Goal: Transaction & Acquisition: Download file/media

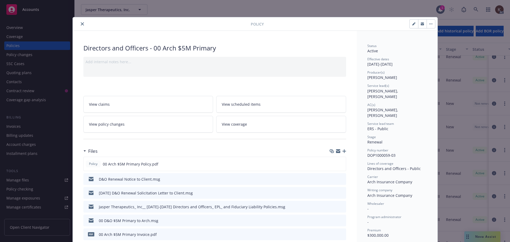
click at [81, 23] on icon "close" at bounding box center [82, 23] width 3 height 3
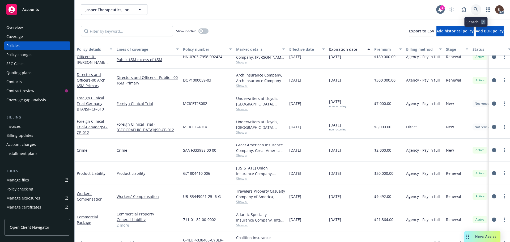
click at [254, 8] on icon at bounding box center [476, 9] width 5 height 5
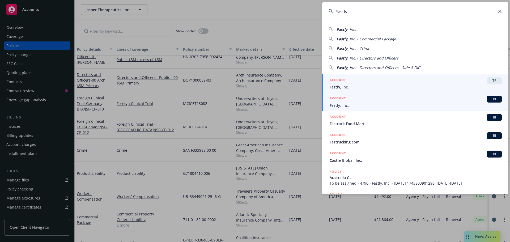
type input "Fastly"
click at [254, 101] on div "ACCOUNT BI" at bounding box center [416, 99] width 172 height 7
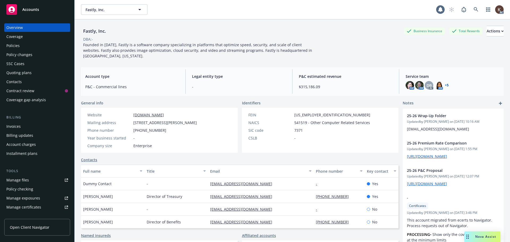
click at [17, 47] on div "Policies" at bounding box center [12, 45] width 13 height 9
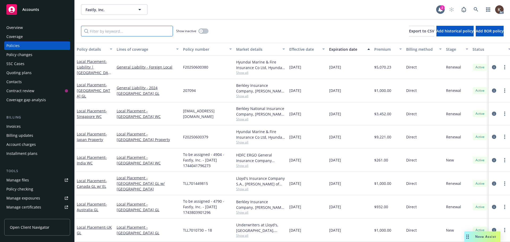
drag, startPoint x: 115, startPoint y: 27, endPoint x: 116, endPoint y: 30, distance: 2.7
click at [116, 29] on input "Filter by keyword..." at bounding box center [127, 31] width 92 height 11
click at [120, 37] on div "Show inactive Export to CSV Add historical policy Add BOR policy" at bounding box center [293, 30] width 436 height 23
click at [130, 27] on input "Filter by keyword..." at bounding box center [127, 31] width 92 height 11
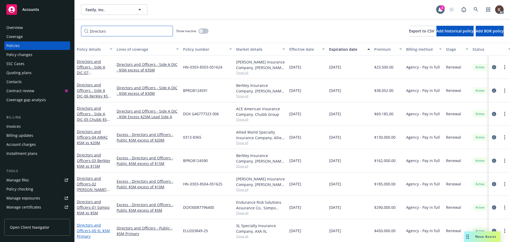
scroll to position [5, 0]
type input "Directors"
click at [87, 224] on link "Directors and Officers - 00 XL $5M Primary" at bounding box center [93, 230] width 33 height 16
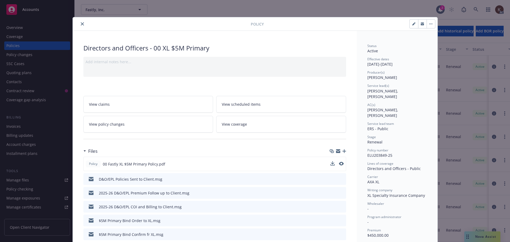
click at [254, 166] on button at bounding box center [333, 164] width 4 height 6
click at [254, 163] on icon "download file" at bounding box center [332, 164] width 4 height 4
click at [77, 24] on div at bounding box center [163, 24] width 176 height 6
click at [79, 24] on button "close" at bounding box center [82, 24] width 6 height 6
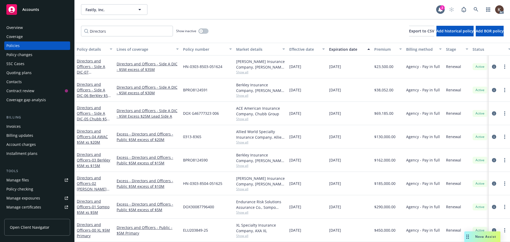
click at [254, 232] on div "Nova Assist" at bounding box center [483, 236] width 36 height 11
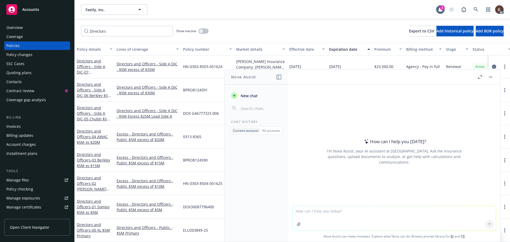
click at [254, 225] on icon "button" at bounding box center [298, 223] width 3 height 3
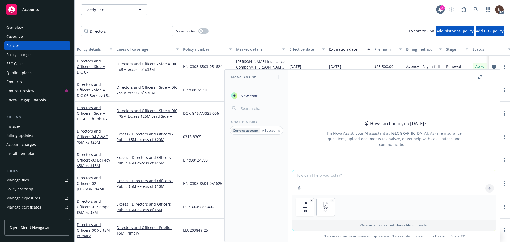
click at [254, 184] on textarea at bounding box center [395, 182] width 204 height 24
type textarea "W"
type textarea "Can you review the complaint under the D&O policy and tell me if there would be…"
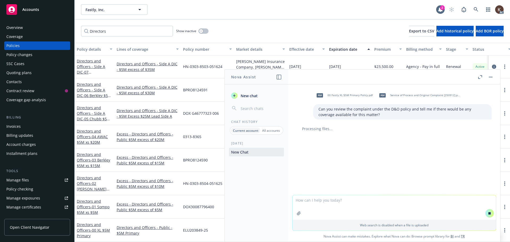
click at [254, 98] on div "pdf 00 Fastly XL $5M Primary Policy.pdf" at bounding box center [343, 95] width 61 height 13
click at [254, 96] on span "Service of Process and Original Complaint [250912].pdf" at bounding box center [425, 95] width 70 height 3
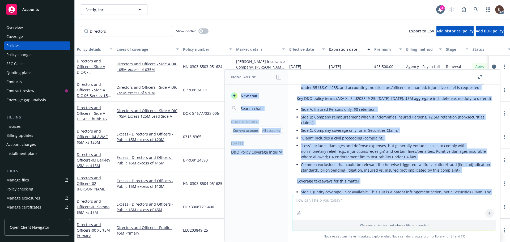
scroll to position [26, 0]
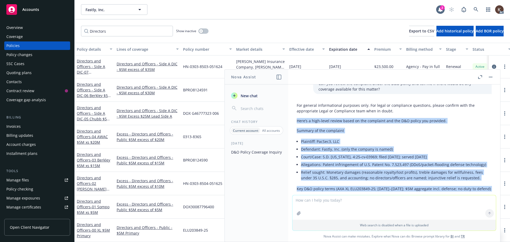
drag, startPoint x: 471, startPoint y: 169, endPoint x: 297, endPoint y: 124, distance: 179.2
drag, startPoint x: 306, startPoint y: 119, endPoint x: 321, endPoint y: 122, distance: 15.4
click at [254, 122] on p "Here’s a high-level review based on the complaint and the D&O policy you provid…" at bounding box center [394, 121] width 195 height 6
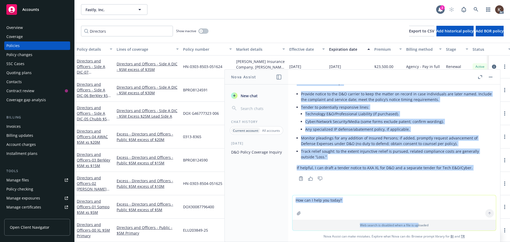
scroll to position [348, 0]
drag, startPoint x: 296, startPoint y: 120, endPoint x: 487, endPoint y: 176, distance: 198.6
copy div "Here’s a high-level review based on the complaint and the D&O policy you provid…"
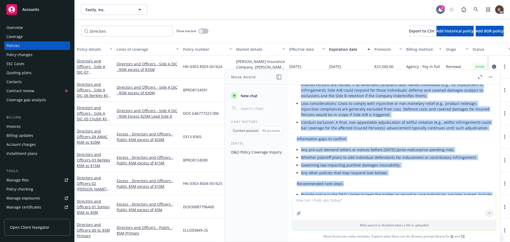
scroll to position [216, 0]
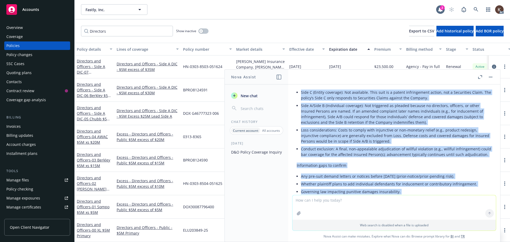
click at [254, 158] on li "Conduct exclusion: A final, non‑appealable adjudication of willful violation (e…" at bounding box center [396, 151] width 191 height 13
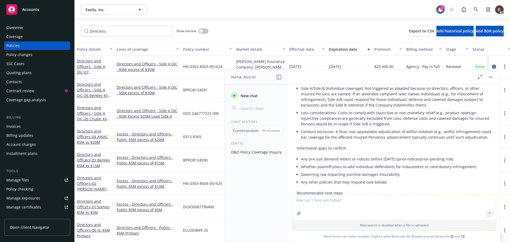
scroll to position [242, 0]
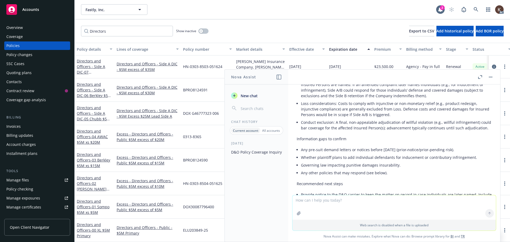
click at [254, 207] on textarea at bounding box center [395, 207] width 204 height 24
type textarea "S"
type textarea "So the policy does not contain any patent or copyright exclusions?"
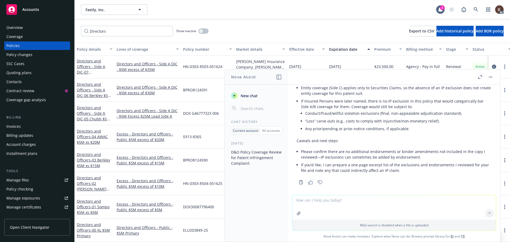
scroll to position [518, 0]
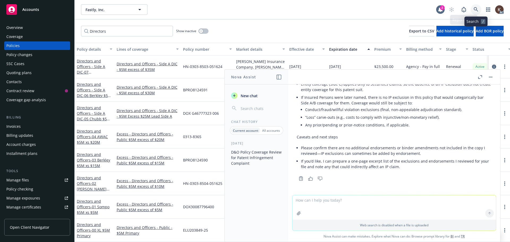
click at [254, 9] on icon at bounding box center [476, 9] width 5 height 5
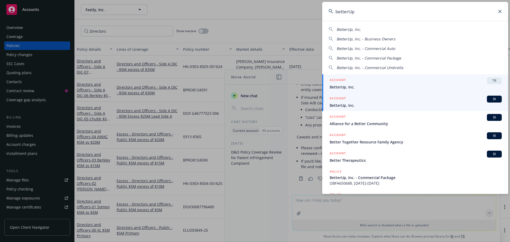
type input "betterUp"
click at [254, 107] on span "BetterUp, Inc." at bounding box center [416, 106] width 172 height 6
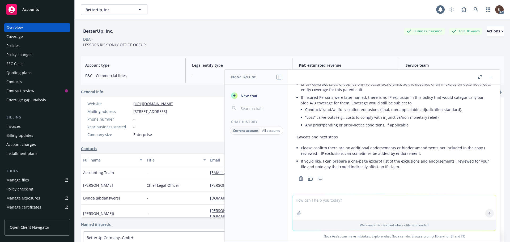
click at [26, 45] on div "Policies" at bounding box center [37, 45] width 62 height 9
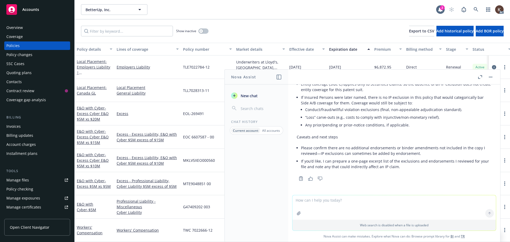
click at [254, 78] on button "button" at bounding box center [491, 77] width 6 height 6
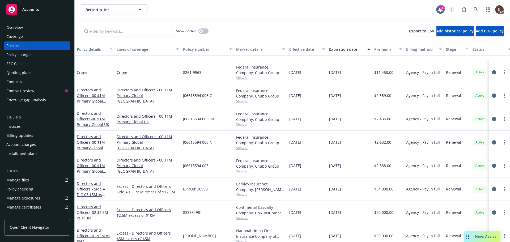
scroll to position [225, 0]
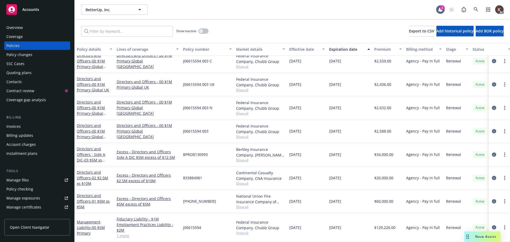
click at [20, 181] on div "Manage files" at bounding box center [17, 180] width 23 height 9
click at [107, 29] on input "Filter by keyword..." at bounding box center [127, 31] width 92 height 11
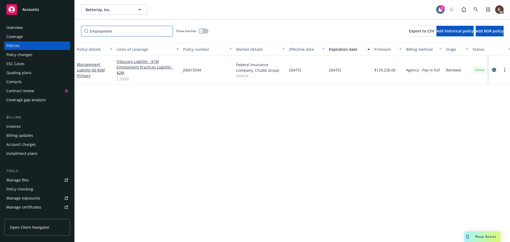
scroll to position [0, 0]
type input "Employment"
click at [201, 30] on icon "button" at bounding box center [201, 31] width 2 height 2
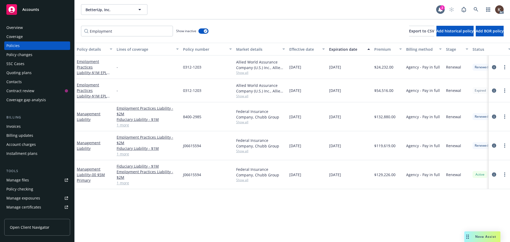
click at [80, 153] on div "Management Liability" at bounding box center [95, 145] width 40 height 29
click at [82, 147] on link "Management Liability" at bounding box center [89, 145] width 24 height 11
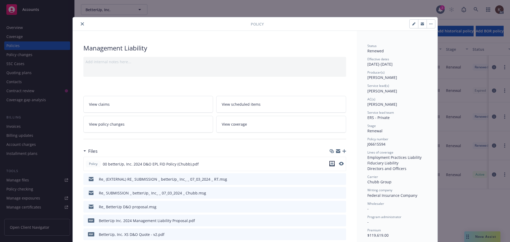
click at [254, 163] on icon "download file" at bounding box center [332, 164] width 4 height 4
click at [81, 24] on icon "close" at bounding box center [82, 23] width 3 height 3
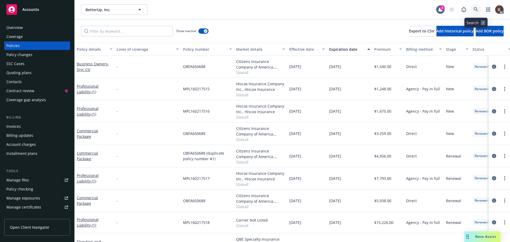
click at [254, 9] on icon at bounding box center [476, 9] width 5 height 5
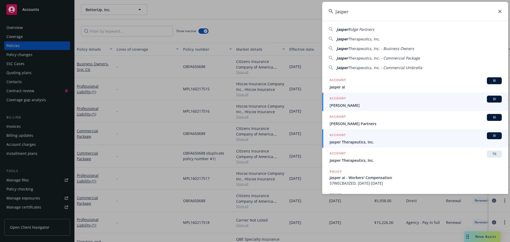
type input "Jasper"
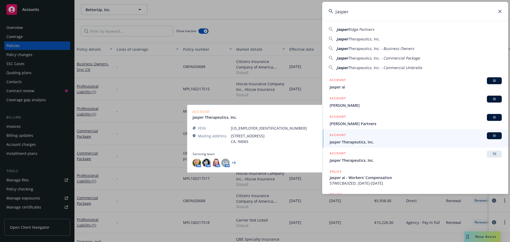
click at [254, 141] on span "Jasper Therapeutics, Inc." at bounding box center [416, 142] width 172 height 6
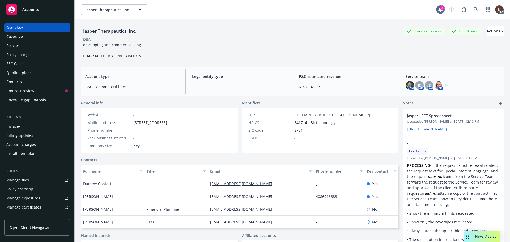
click at [14, 47] on div "Policies" at bounding box center [12, 45] width 13 height 9
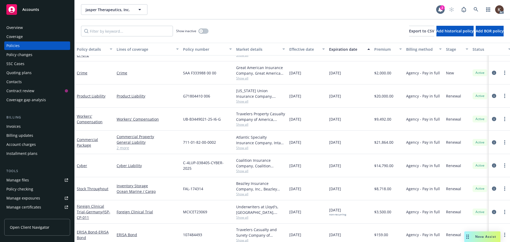
scroll to position [211, 0]
click at [125, 33] on input "Filter by keyword..." at bounding box center [127, 31] width 92 height 11
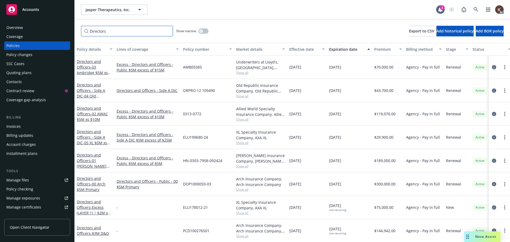
scroll to position [4, 0]
type input "Directors"
drag, startPoint x: 183, startPoint y: 181, endPoint x: 217, endPoint y: 181, distance: 33.5
click at [217, 181] on div "DOP1000059-03" at bounding box center [207, 183] width 53 height 23
copy span "DOP1000059-03"
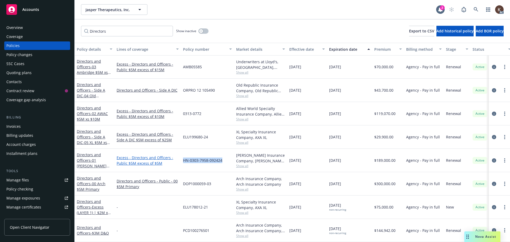
drag, startPoint x: 225, startPoint y: 158, endPoint x: 173, endPoint y: 159, distance: 52.4
click at [173, 159] on div "Directors and Officers - 01 Hudson $5M xs $5M Excess - Directors and Officers -…" at bounding box center [331, 160] width 513 height 23
copy div "HN-0303-7958-092424"
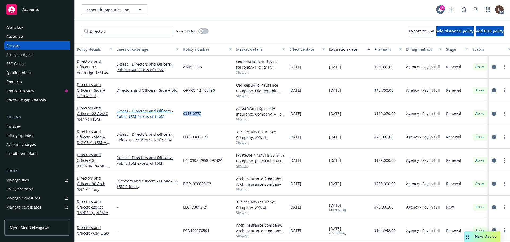
drag, startPoint x: 205, startPoint y: 111, endPoint x: 177, endPoint y: 111, distance: 28.4
click at [177, 111] on div "Directors and Officers - 02 AWAC $5M xs $10M Excess - Directors and Officers - …" at bounding box center [331, 113] width 513 height 23
copy div "0313-0772"
drag, startPoint x: 201, startPoint y: 69, endPoint x: 171, endPoint y: 69, distance: 29.8
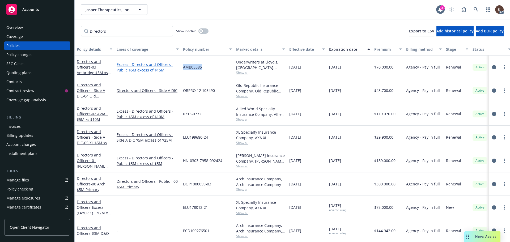
click at [171, 69] on div "Directors and Officers - 03 Ambridge $5M xs $15M Excess - Directors and Officer…" at bounding box center [331, 67] width 513 height 23
copy div "AMB05585"
drag, startPoint x: 218, startPoint y: 91, endPoint x: 183, endPoint y: 89, distance: 35.7
click at [183, 89] on div "ORPRO 12 105490" at bounding box center [207, 90] width 53 height 23
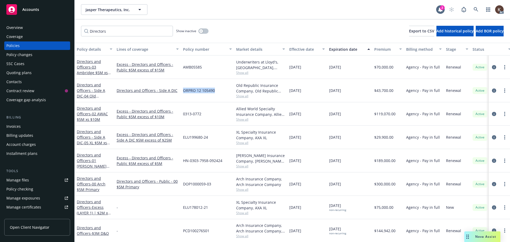
copy span "ORPRO 12 105490"
drag, startPoint x: 211, startPoint y: 138, endPoint x: 183, endPoint y: 137, distance: 28.8
click at [183, 137] on div "ELU199680-24" at bounding box center [207, 137] width 53 height 23
copy span "ELU199680-24"
click at [91, 185] on span "- 00 Arch $5M Primary" at bounding box center [91, 186] width 29 height 11
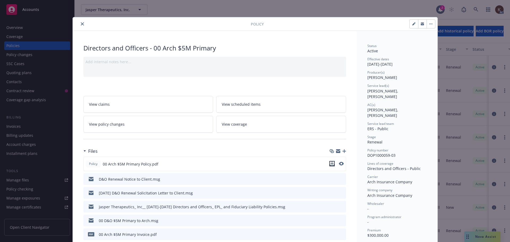
click at [254, 164] on icon "download file" at bounding box center [332, 164] width 4 height 4
click at [81, 25] on icon "close" at bounding box center [82, 23] width 3 height 3
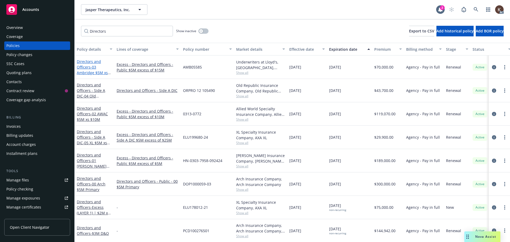
click at [88, 65] on link "Directors and Officers - 03 Ambridge $5M xs $15M" at bounding box center [92, 70] width 31 height 22
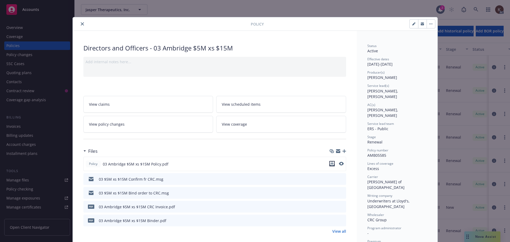
click at [254, 164] on icon "download file" at bounding box center [332, 164] width 4 height 4
click at [80, 22] on button "close" at bounding box center [82, 24] width 6 height 6
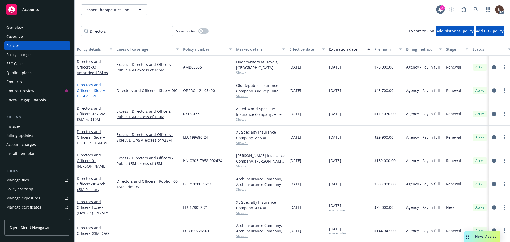
click at [91, 96] on span "- 04 Old Republic $5M xs $20M Lead" at bounding box center [91, 102] width 29 height 16
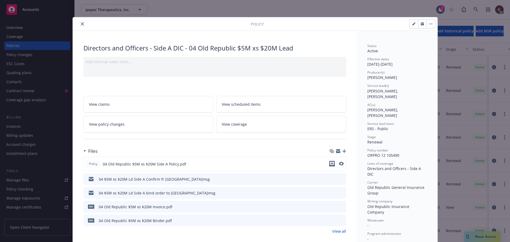
click at [254, 164] on icon "download file" at bounding box center [332, 164] width 4 height 4
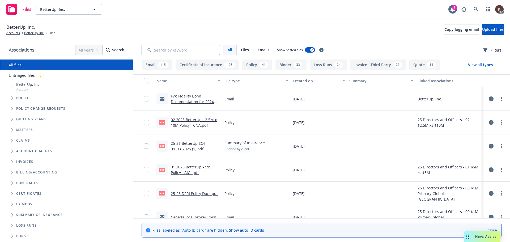
click at [172, 47] on input "Search by keyword..." at bounding box center [181, 50] width 78 height 11
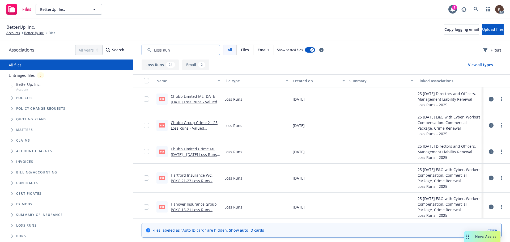
scroll to position [53, 0]
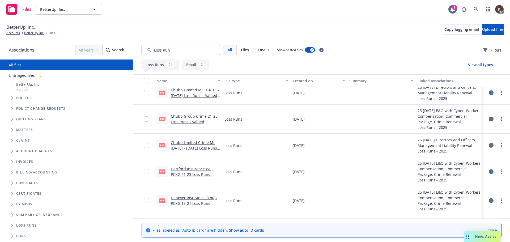
type input "Loss Run"
click at [201, 146] on link "Chubb Limited Crime ML 2021 - 2025 Loss Runs - Valued 2025-04-04.pdf" at bounding box center [195, 148] width 49 height 16
click at [196, 149] on link "Chubb Limited Crime ML 2021 - 2025 Loss Runs - Valued 2025-04-04.pdf" at bounding box center [195, 148] width 49 height 16
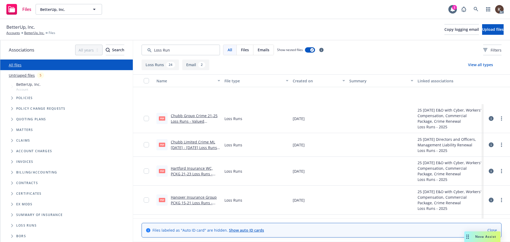
scroll to position [133, 0]
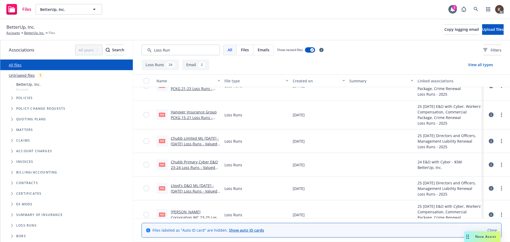
click at [201, 143] on link "Chubb Limited ML 2023 - 2025 Loss Runs - Valued 2025-04-04 (1).pdf" at bounding box center [195, 144] width 48 height 16
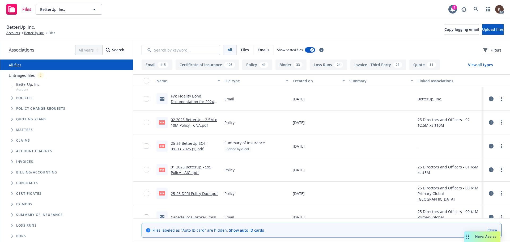
click at [482, 7] on div "AC" at bounding box center [481, 9] width 45 height 11
click at [478, 8] on link at bounding box center [476, 9] width 11 height 11
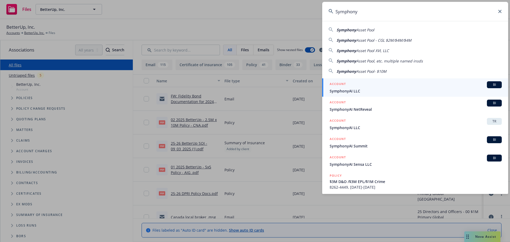
type input "Symphony"
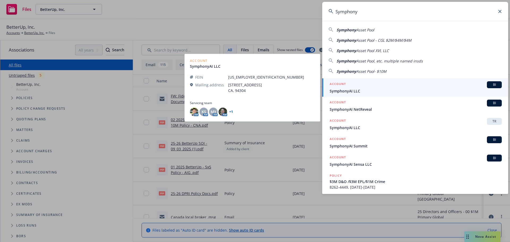
click at [367, 85] on div "ACCOUNT BI" at bounding box center [416, 84] width 172 height 7
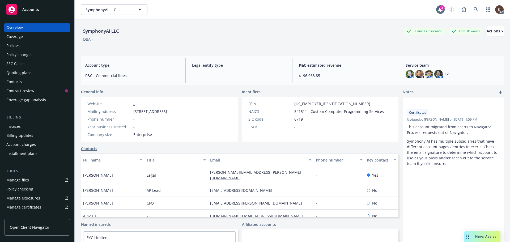
click at [25, 47] on div "Policies" at bounding box center [37, 45] width 62 height 9
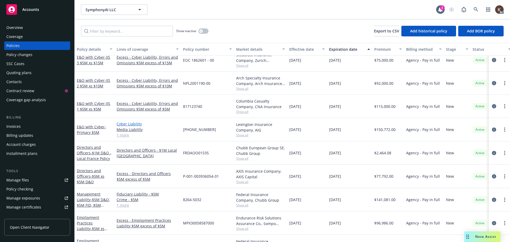
scroll to position [176, 0]
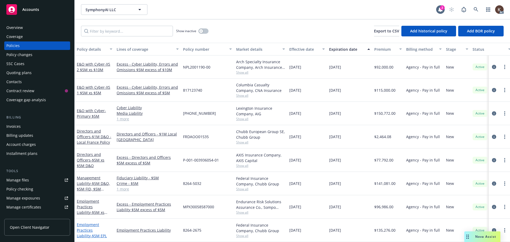
click at [101, 227] on link "Employment Practices Liability - $5M EPL" at bounding box center [92, 230] width 30 height 16
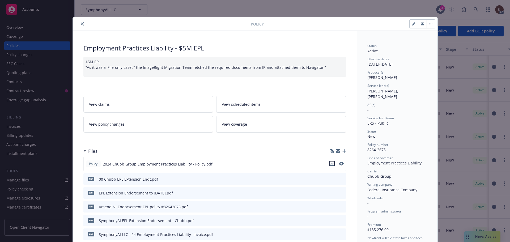
click at [330, 164] on icon "download file" at bounding box center [332, 164] width 4 height 4
click at [79, 23] on button "close" at bounding box center [82, 24] width 6 height 6
